Goal: Navigation & Orientation: Understand site structure

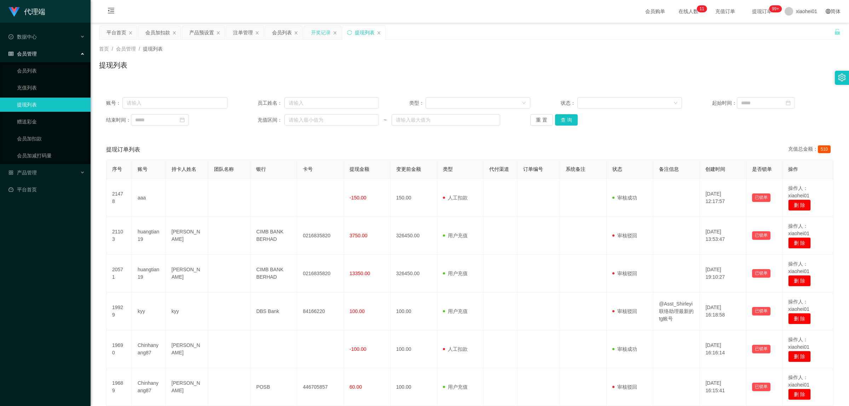
click at [322, 31] on div "开奖记录" at bounding box center [321, 32] width 20 height 13
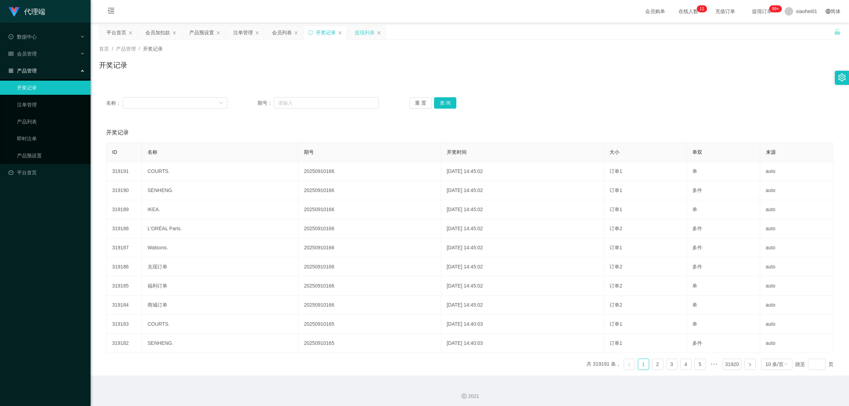
click at [359, 34] on div "提现列表" at bounding box center [365, 32] width 20 height 13
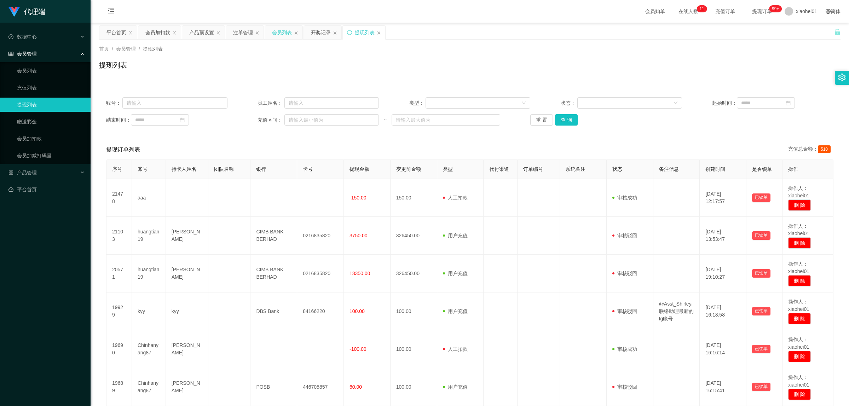
click at [279, 33] on div "会员列表" at bounding box center [282, 32] width 20 height 13
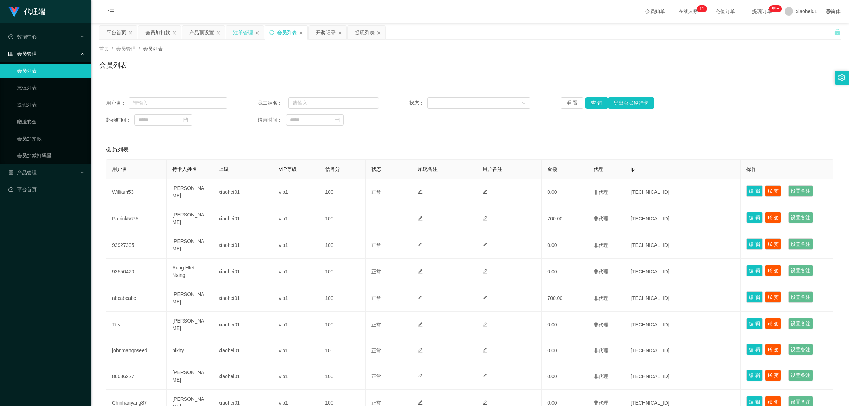
click at [244, 34] on div "注单管理" at bounding box center [243, 32] width 20 height 13
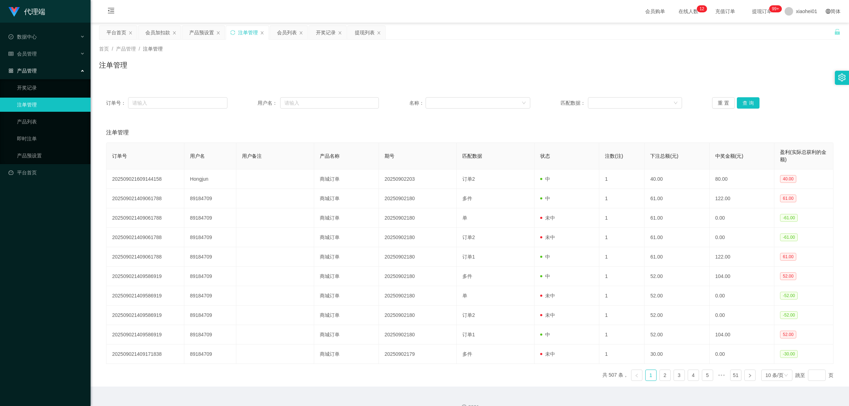
click at [578, 61] on div "注单管理" at bounding box center [469, 68] width 741 height 16
click at [784, 11] on span at bounding box center [788, 11] width 8 height 8
click at [797, 30] on span "退出登录" at bounding box center [795, 31] width 20 height 6
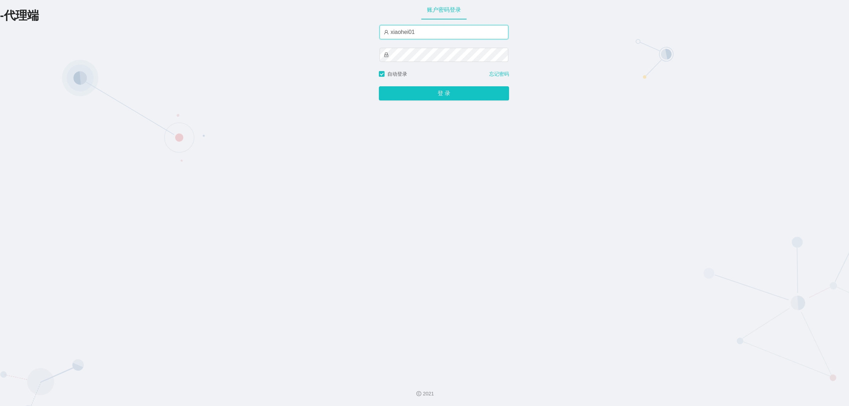
click at [440, 27] on input "xiaohei01" at bounding box center [443, 32] width 129 height 14
type input "xiaohei03"
click at [379, 86] on button "登 录" at bounding box center [444, 93] width 130 height 14
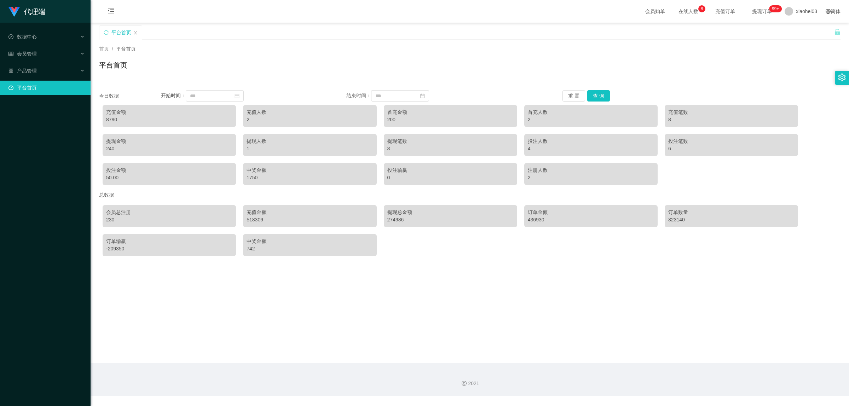
click at [504, 313] on main "关闭左侧 关闭右侧 关闭其它 刷新页面 平台首页 首页 / 平台首页 / 平台首页 今日数据 开始时间： 结束时间： 重 置 查 询 充值金额 8790 充值…" at bounding box center [470, 193] width 758 height 340
click at [34, 68] on span "产品管理" at bounding box center [22, 71] width 28 height 6
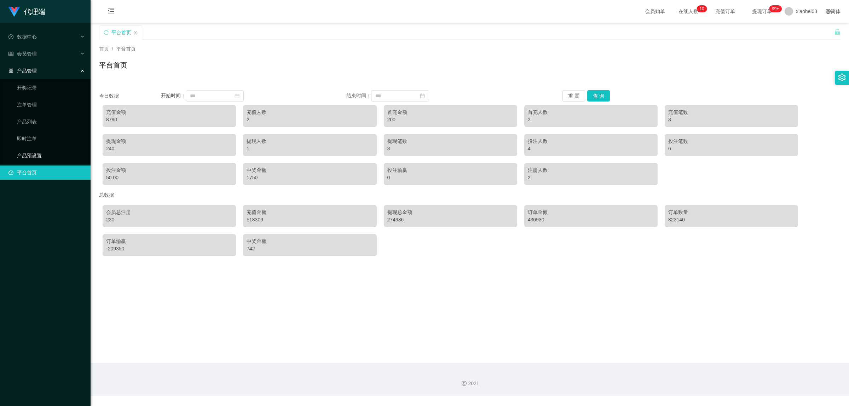
click at [22, 155] on link "产品预设置" at bounding box center [51, 156] width 68 height 14
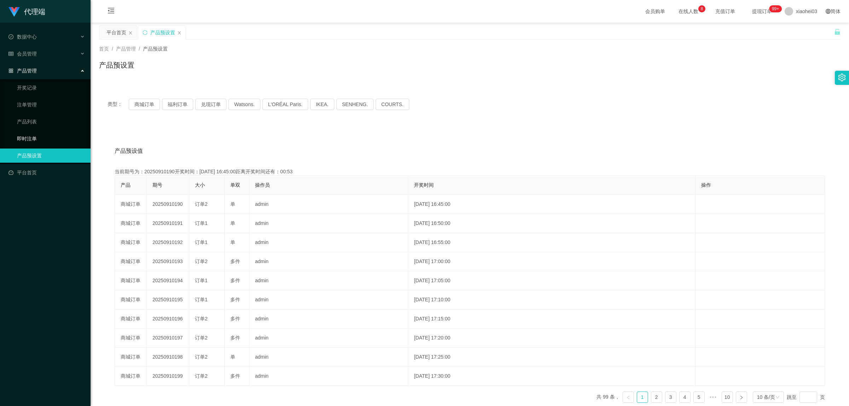
click at [33, 140] on link "即时注单" at bounding box center [51, 139] width 68 height 14
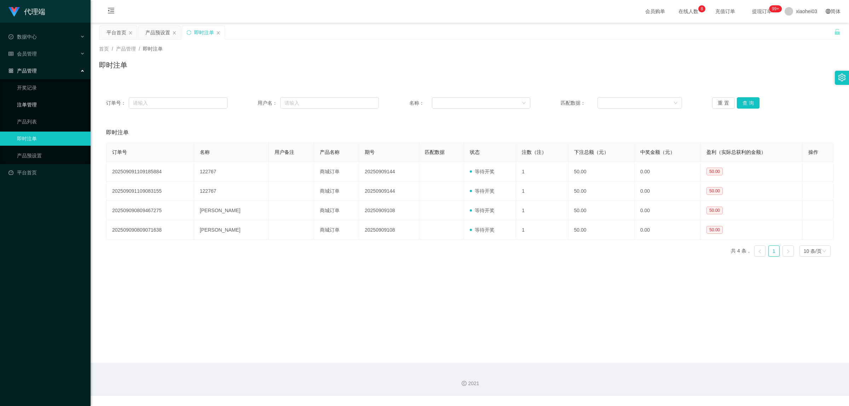
click at [36, 103] on link "注单管理" at bounding box center [51, 105] width 68 height 14
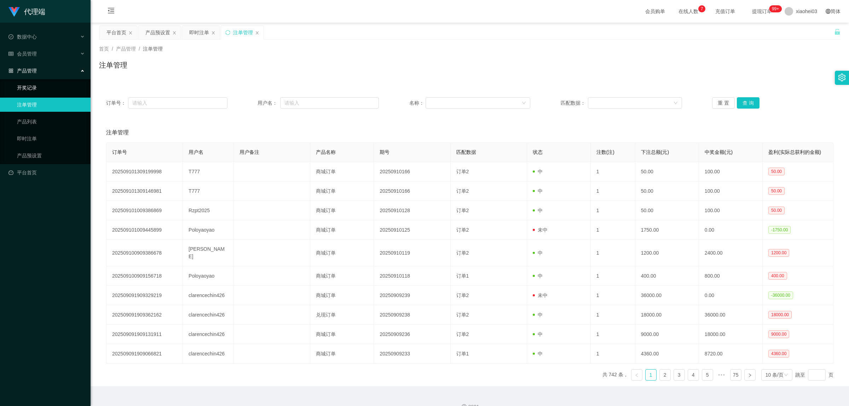
click at [31, 88] on link "开奖记录" at bounding box center [51, 88] width 68 height 14
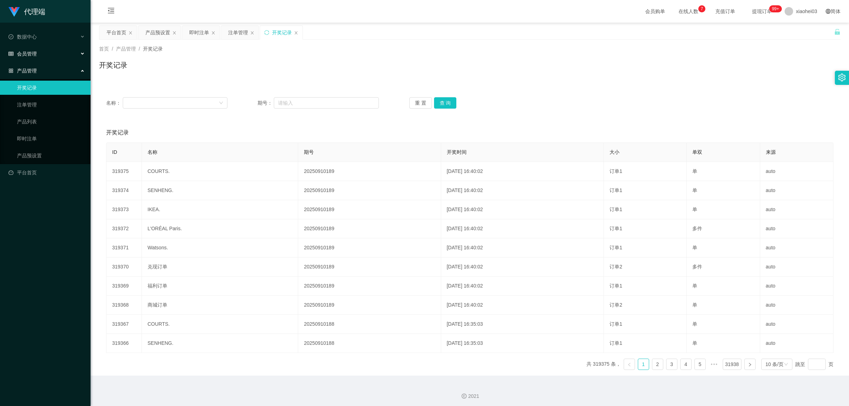
click at [29, 55] on span "会员管理" at bounding box center [22, 54] width 28 height 6
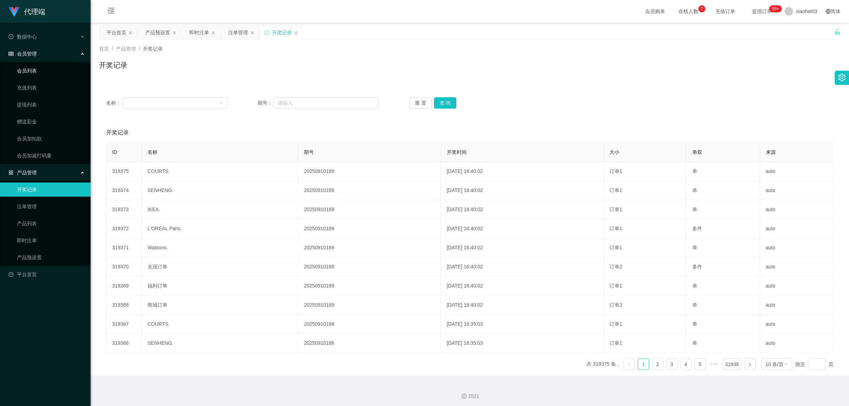
click at [34, 71] on link "会员列表" at bounding box center [51, 71] width 68 height 14
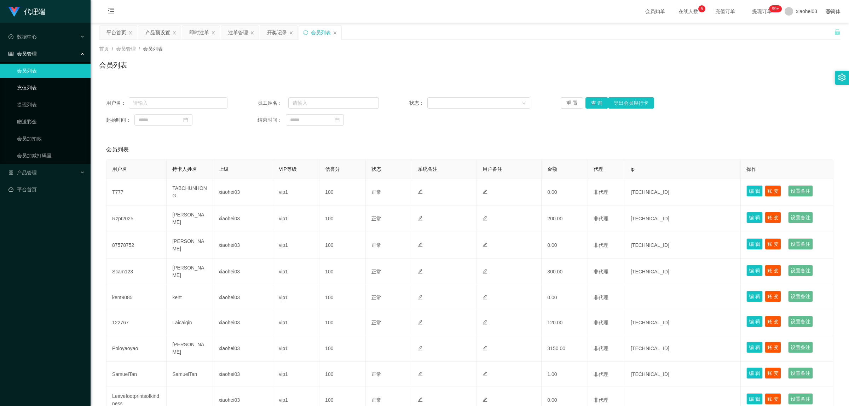
click at [34, 87] on link "充值列表" at bounding box center [51, 88] width 68 height 14
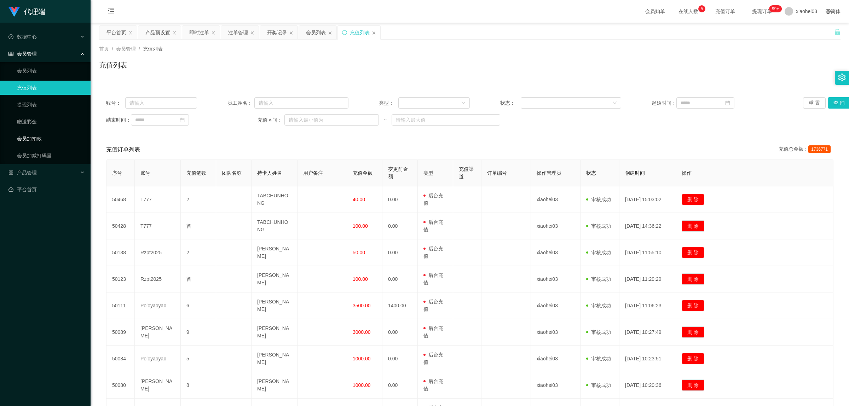
click at [41, 136] on link "会员加扣款" at bounding box center [51, 139] width 68 height 14
